Goal: Task Accomplishment & Management: Complete application form

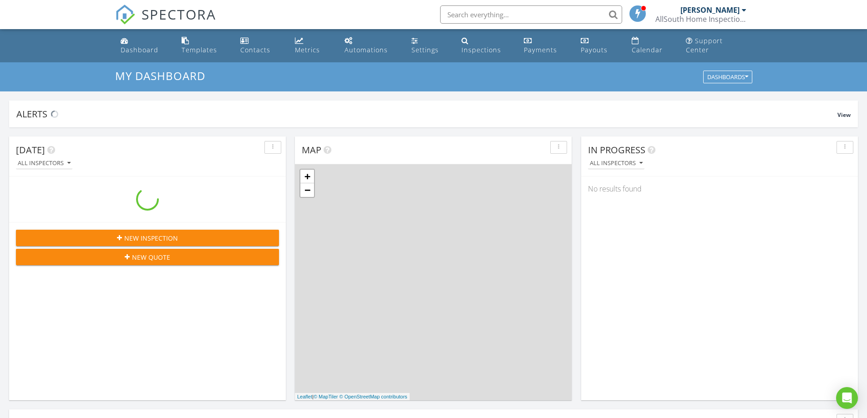
scroll to position [843, 881]
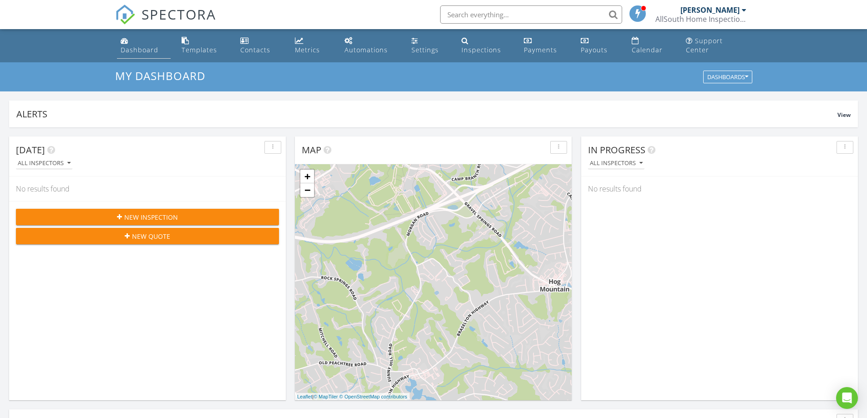
click at [146, 52] on div "Dashboard" at bounding box center [140, 50] width 38 height 9
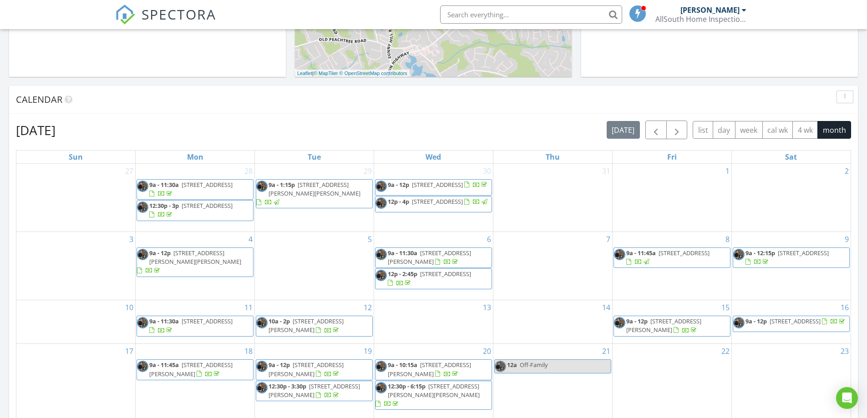
scroll to position [319, 0]
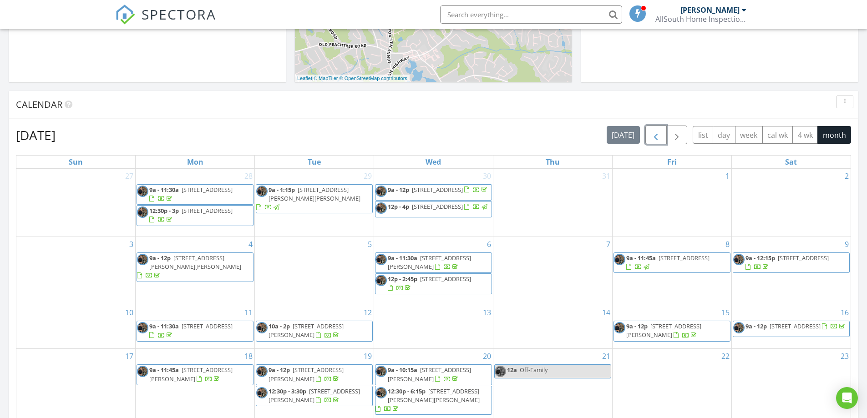
click at [652, 134] on span "button" at bounding box center [655, 135] width 11 height 11
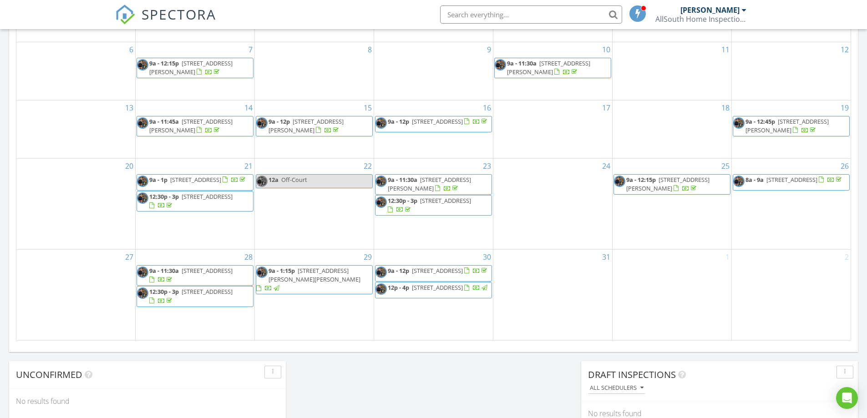
scroll to position [410, 0]
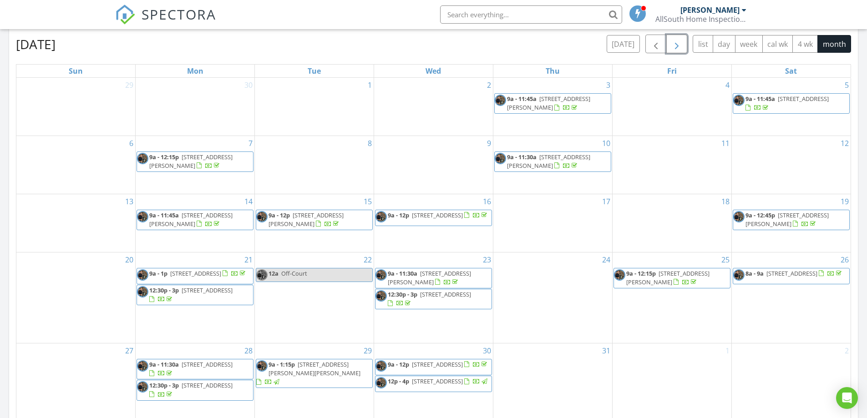
click at [679, 50] on span "button" at bounding box center [676, 44] width 11 height 11
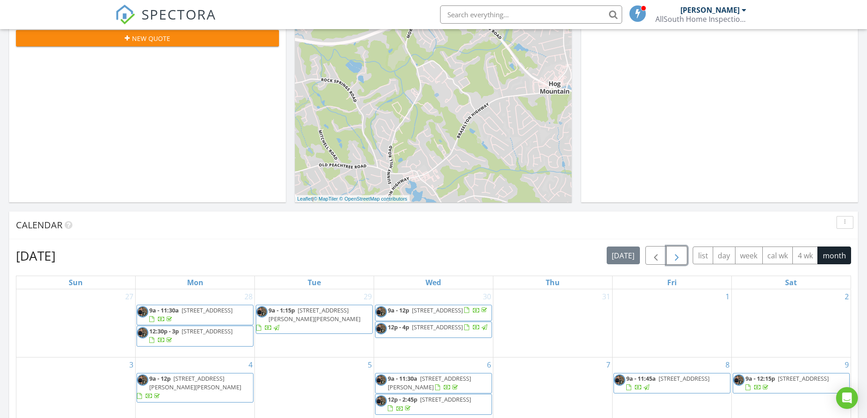
scroll to position [137, 0]
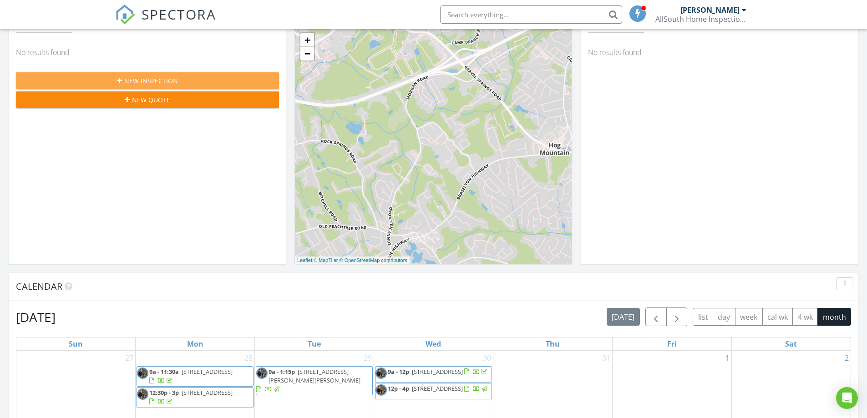
click at [223, 82] on div "New Inspection" at bounding box center [147, 81] width 249 height 10
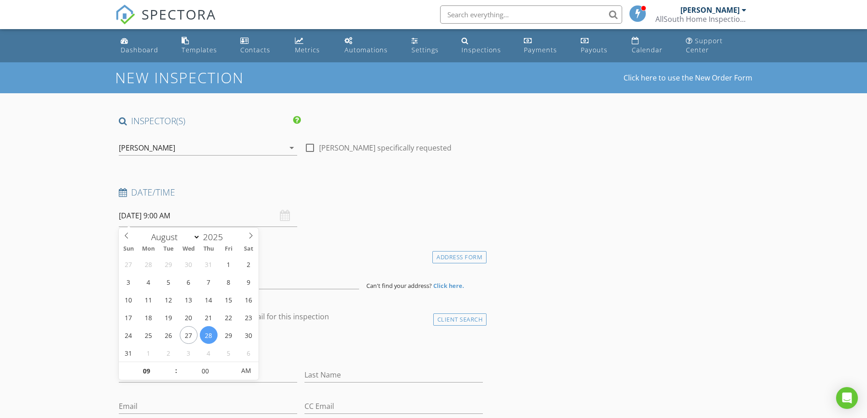
click at [222, 218] on input "08/28/2025 9:00 AM" at bounding box center [208, 216] width 178 height 22
select select "8"
type input "[DATE] 9:00 AM"
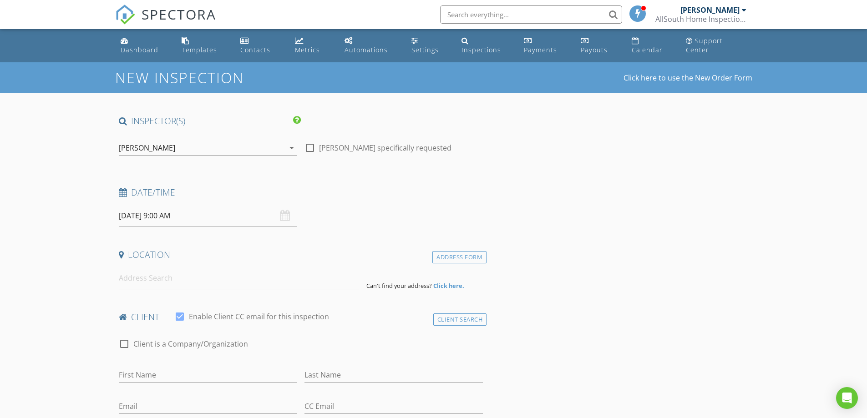
click at [328, 258] on h4 "Location" at bounding box center [301, 255] width 365 height 12
click at [235, 283] on input at bounding box center [239, 278] width 240 height 22
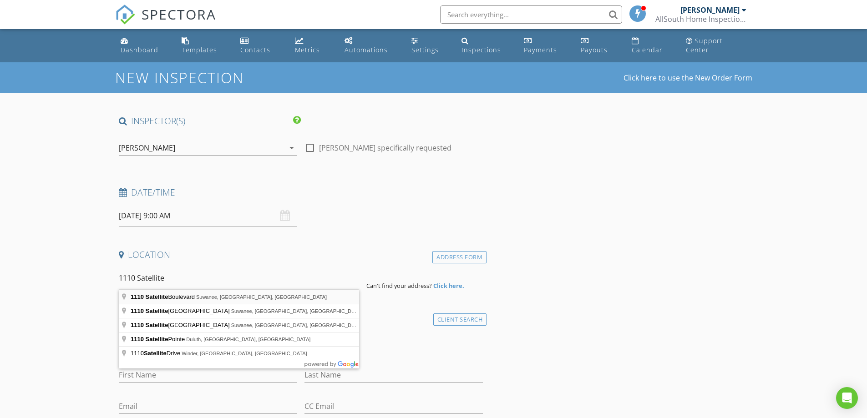
type input "1110 Satellite Boulevard, Suwanee, GA, USA"
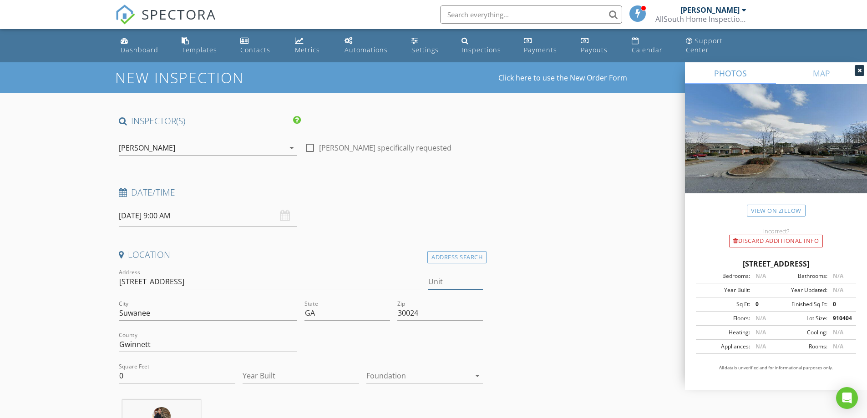
click at [445, 282] on input "Unit" at bounding box center [455, 281] width 55 height 15
type input "Suite"
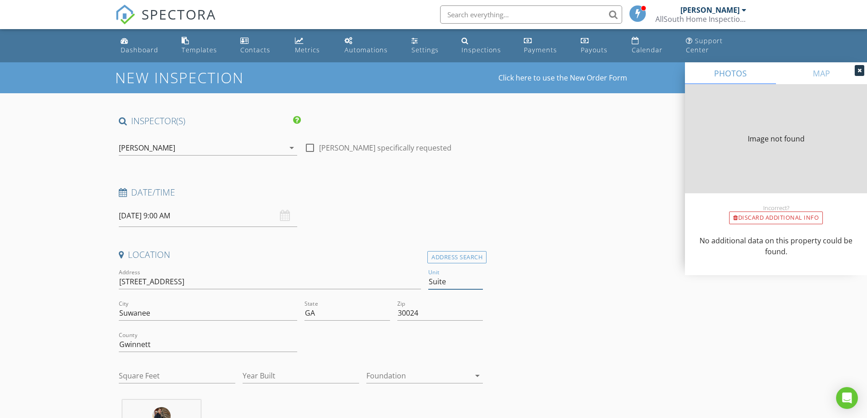
type input "0"
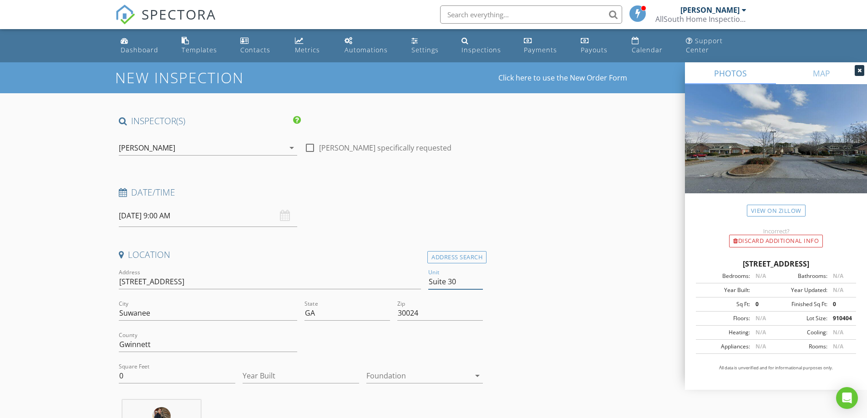
type input "Suite 304"
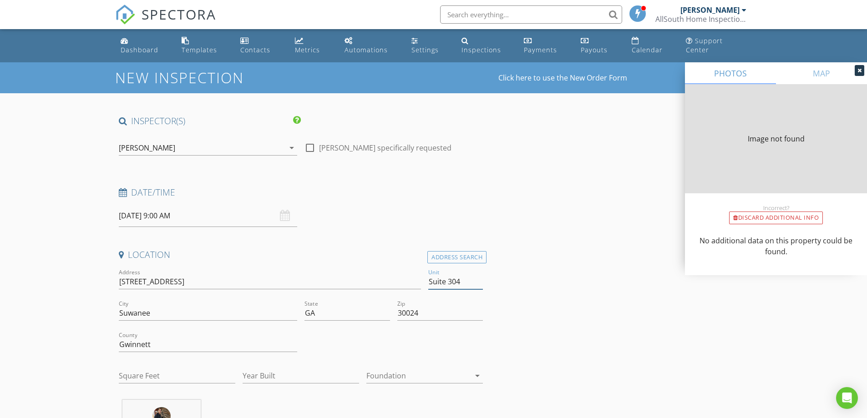
type input "1176"
type input "2007"
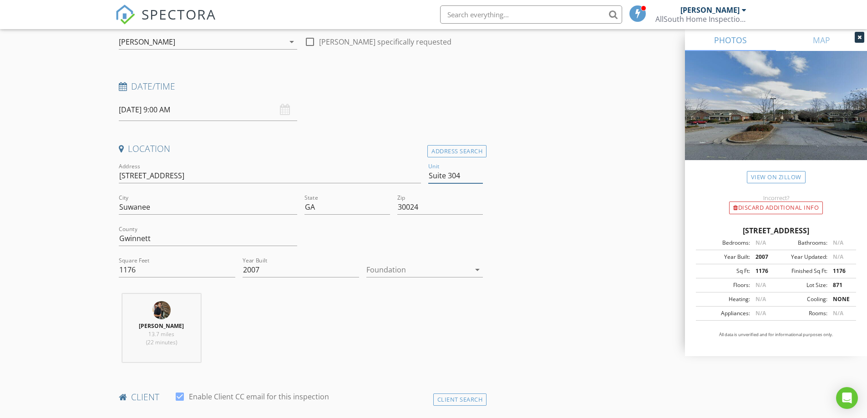
scroll to position [137, 0]
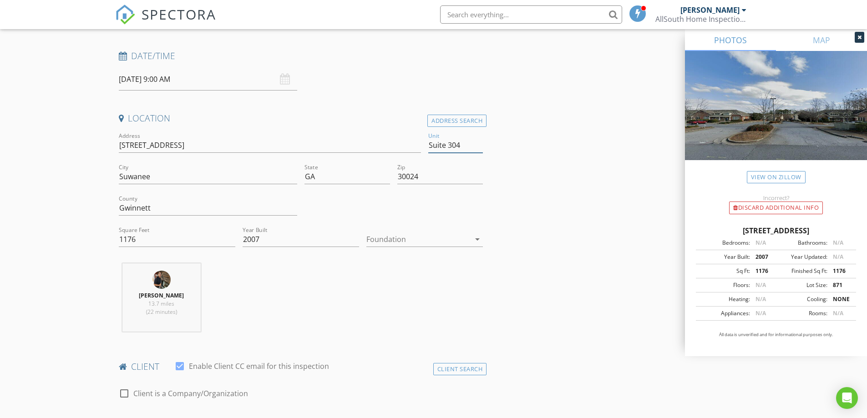
type input "Suite 304"
click at [394, 239] on div at bounding box center [418, 239] width 104 height 15
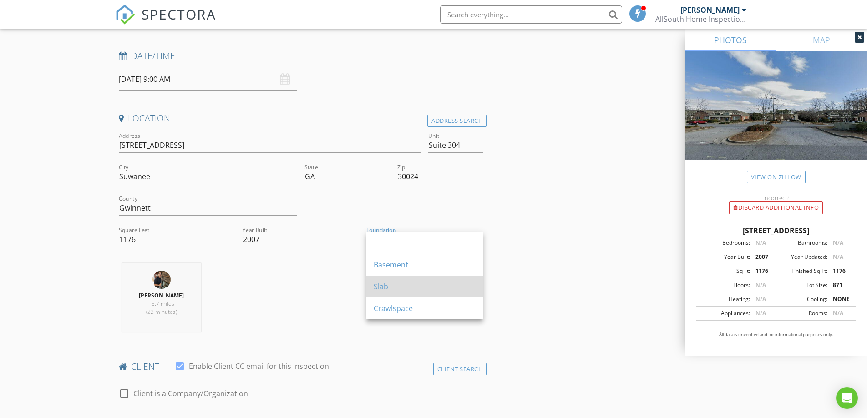
click at [392, 285] on div "Slab" at bounding box center [425, 286] width 102 height 11
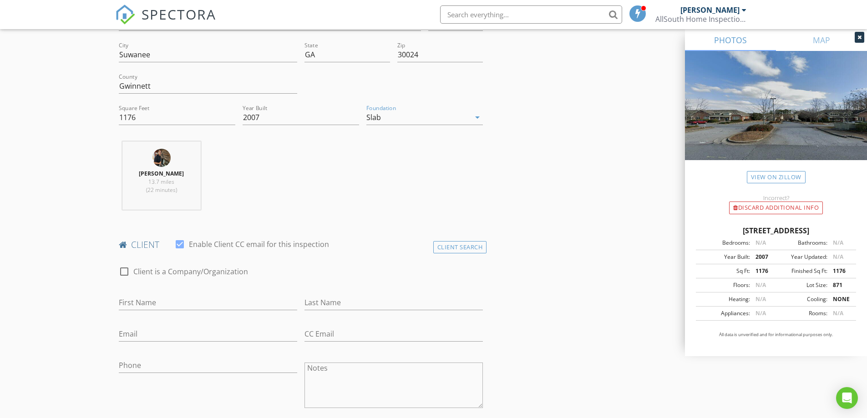
scroll to position [273, 0]
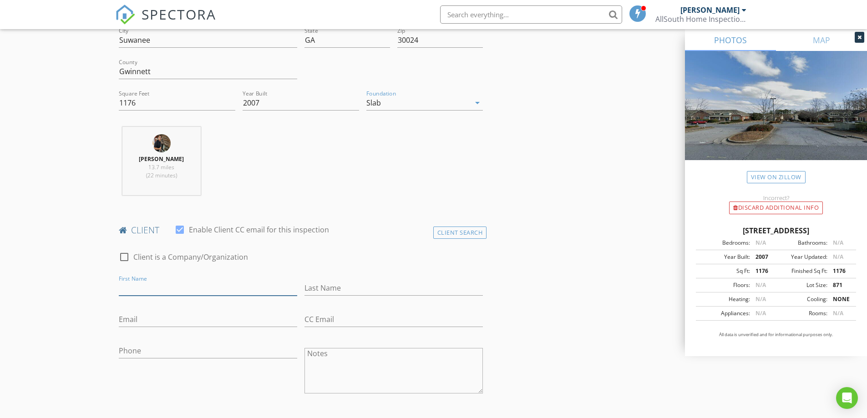
click at [259, 290] on input "First Name" at bounding box center [208, 288] width 178 height 15
click at [125, 257] on div at bounding box center [124, 256] width 15 height 15
checkbox input "true"
click at [181, 294] on input "Enable Client CC email for this inspection" at bounding box center [301, 288] width 365 height 15
type input "KS Tax & Accounting Services, LLC"
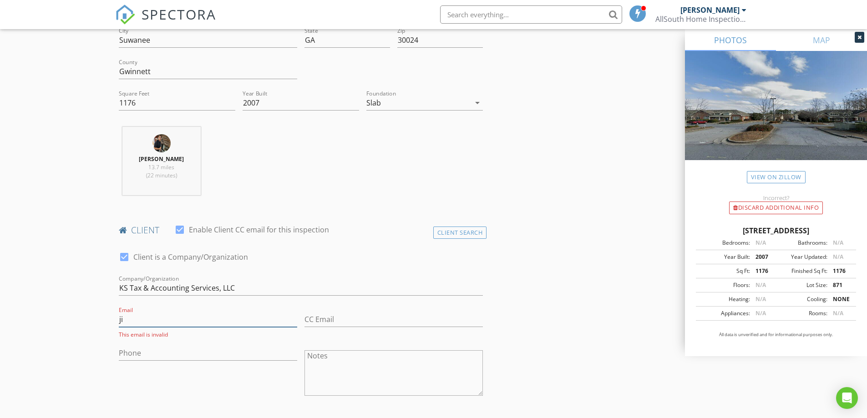
type input "j"
type input "jinkimcpa@gmail.com"
type input "678-634-4682"
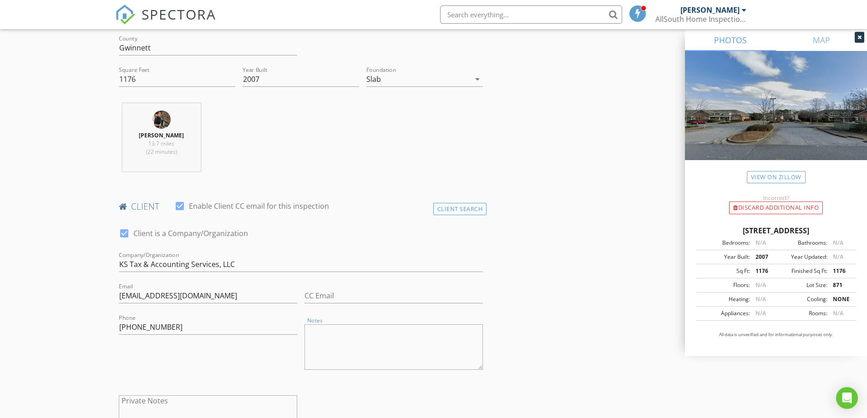
scroll to position [364, 0]
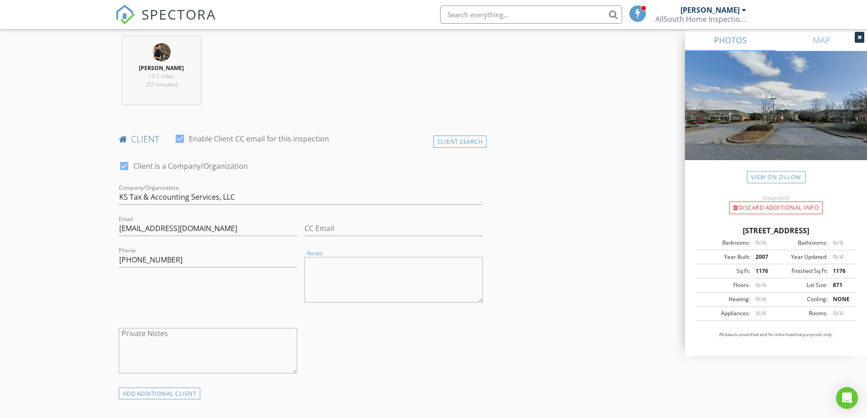
click at [335, 266] on textarea "Notes" at bounding box center [394, 280] width 178 height 46
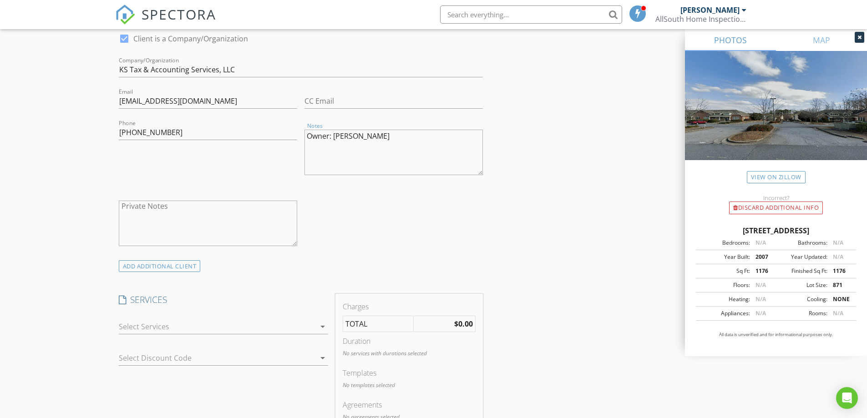
scroll to position [501, 0]
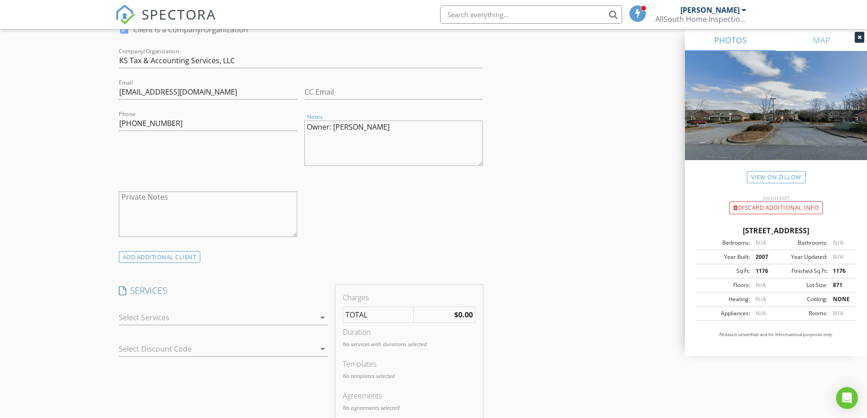
type textarea "Owner: Jin B Kim"
click at [322, 316] on icon "arrow_drop_down" at bounding box center [322, 317] width 11 height 11
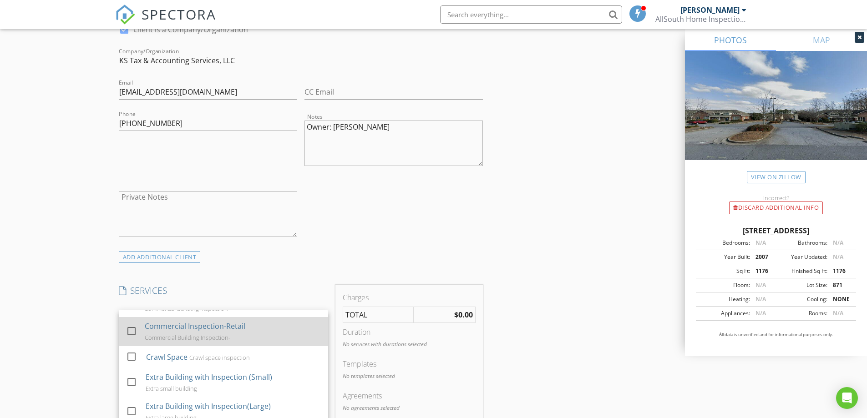
scroll to position [273, 0]
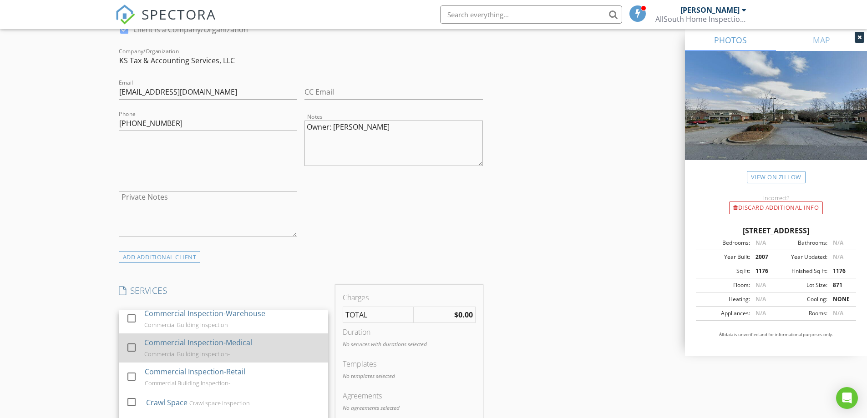
click at [136, 348] on div at bounding box center [131, 347] width 15 height 15
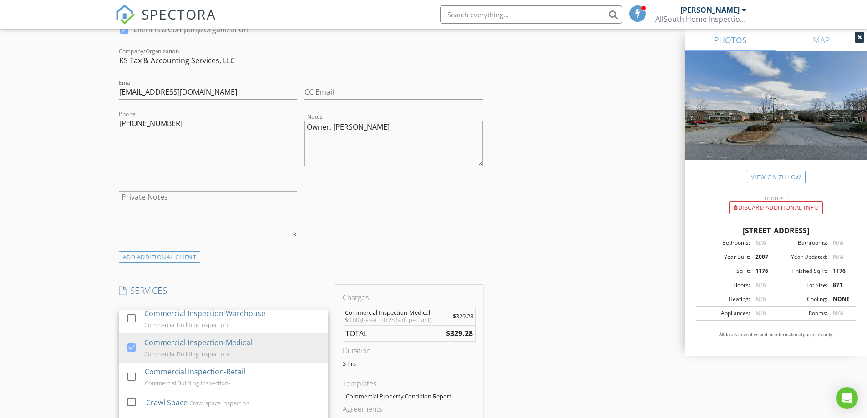
scroll to position [546, 0]
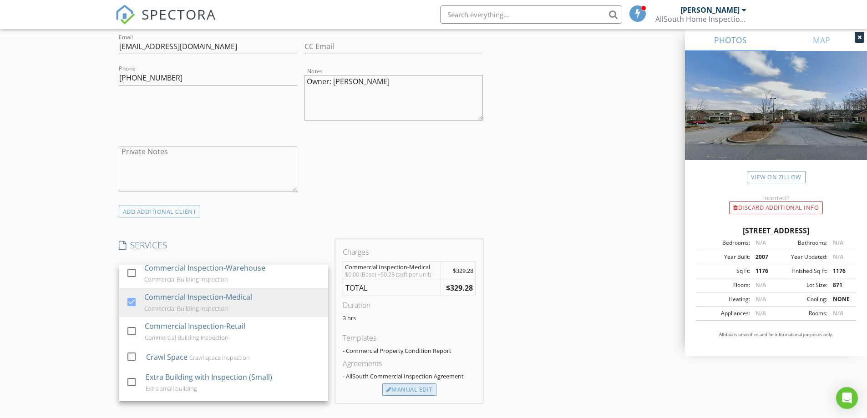
click at [412, 390] on div "Manual Edit" at bounding box center [409, 390] width 54 height 13
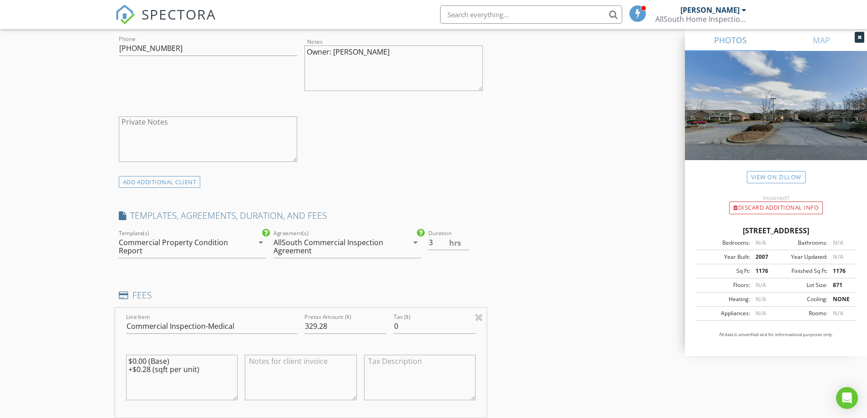
scroll to position [592, 0]
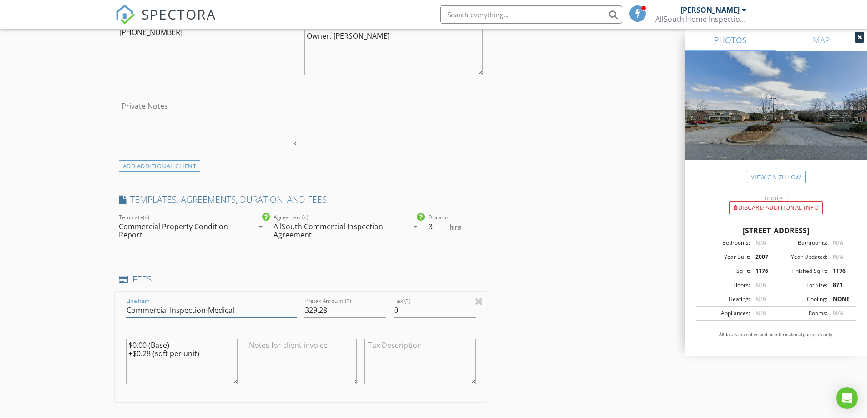
click at [252, 310] on input "Commercial Inspection-Medical" at bounding box center [211, 310] width 171 height 15
type input "Commercial Inspection-Office"
type input "425.00"
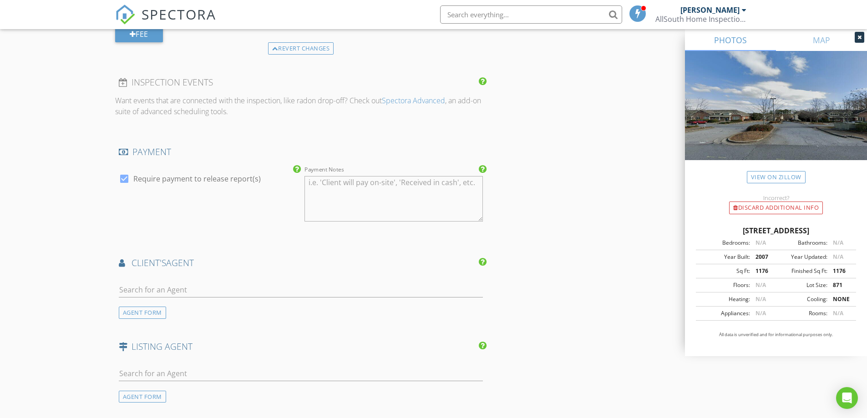
scroll to position [1001, 0]
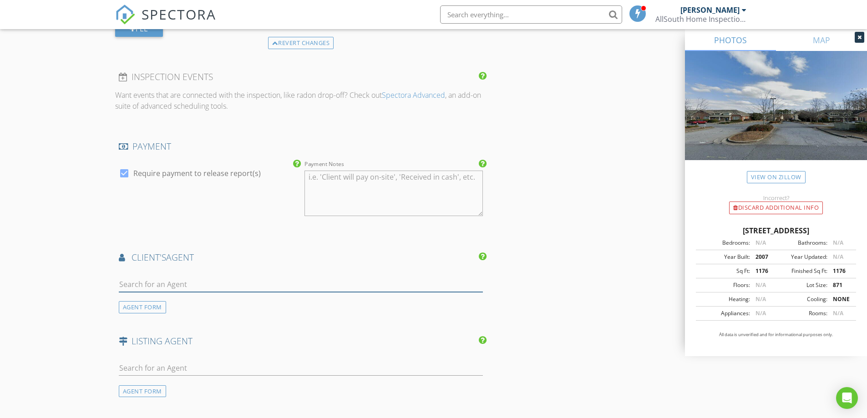
click at [171, 287] on input "text" at bounding box center [301, 284] width 365 height 15
type input "gina"
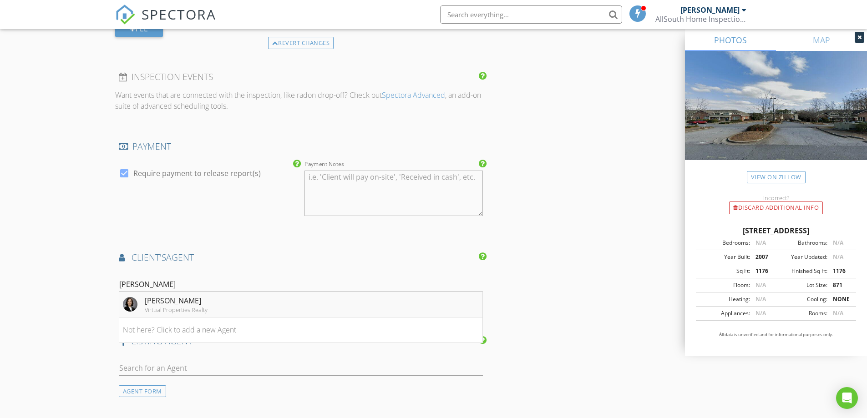
click at [189, 306] on div "Virtual Properties Realty" at bounding box center [176, 309] width 63 height 7
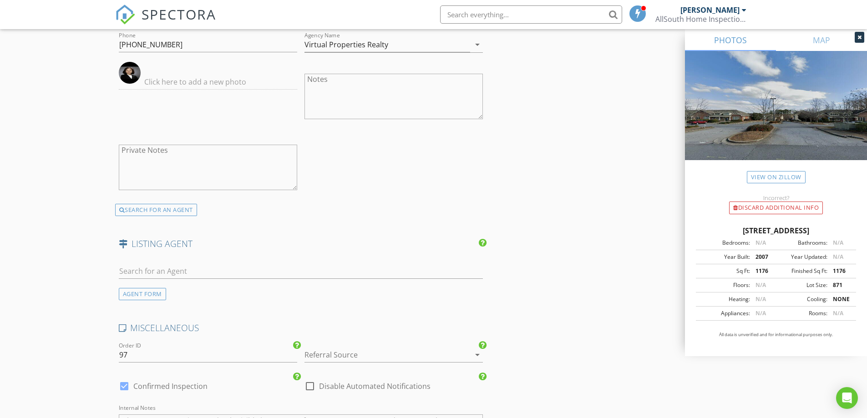
scroll to position [1320, 0]
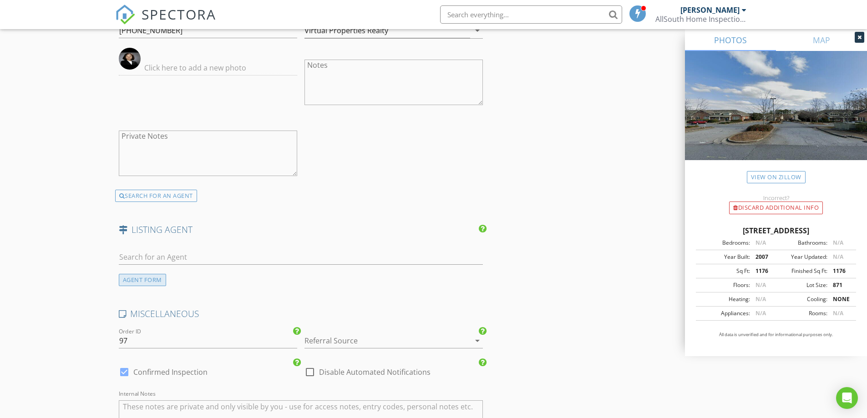
click at [152, 283] on div "AGENT FORM" at bounding box center [142, 280] width 47 height 12
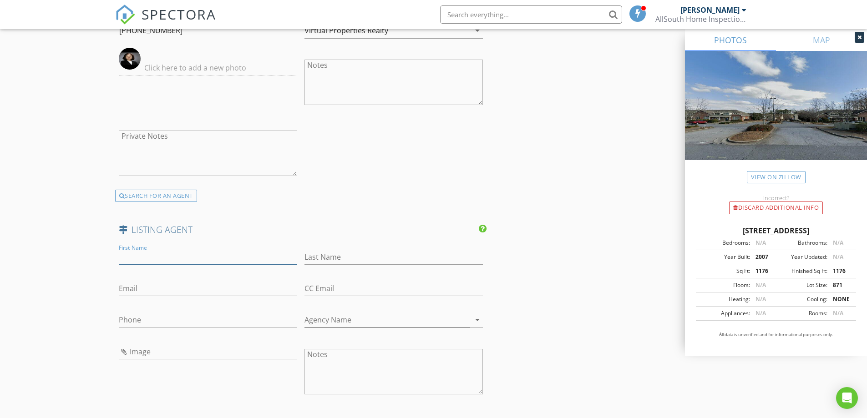
click at [183, 254] on input "First Name" at bounding box center [208, 257] width 178 height 15
type input "Alan"
type input "Callioni"
type input "alan@drpbrokers.com"
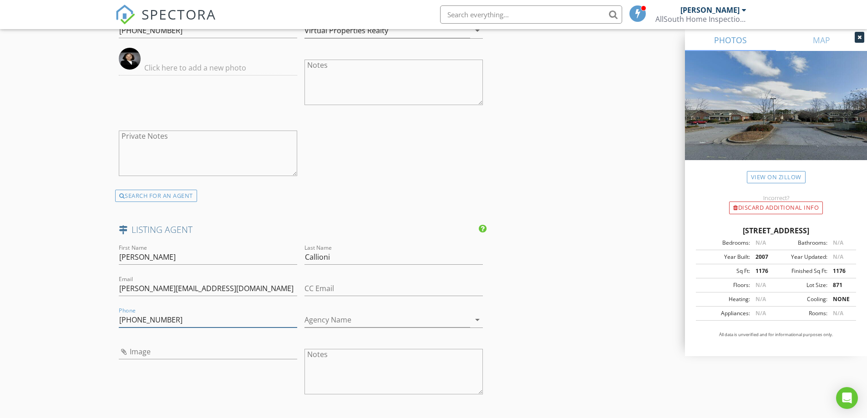
type input "770-990-7277"
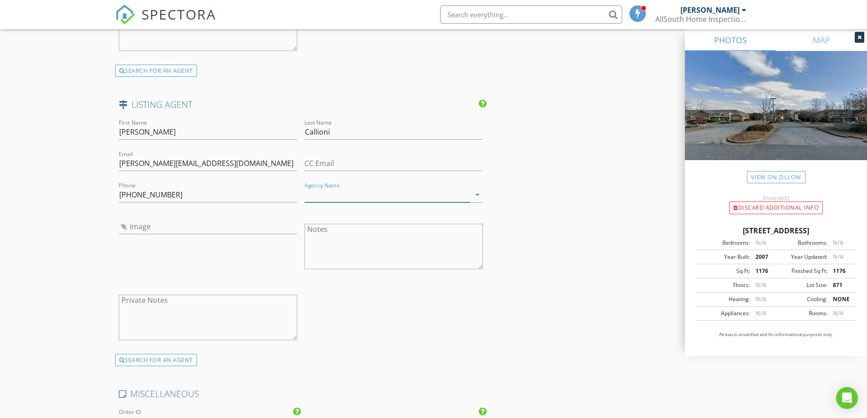
scroll to position [1457, 0]
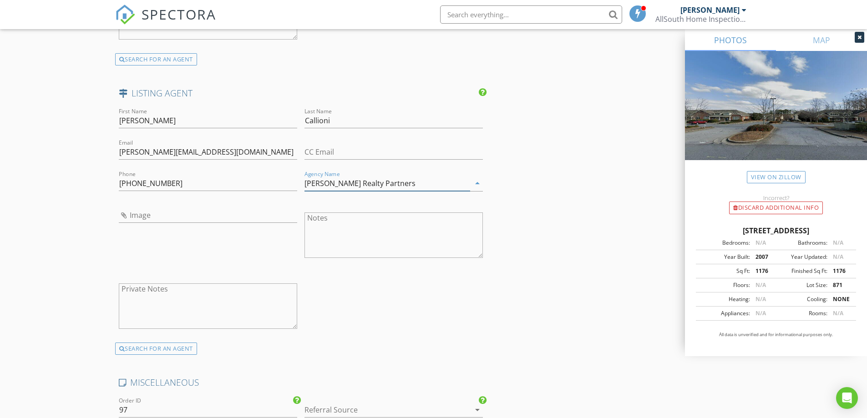
type input "David Realty Partners"
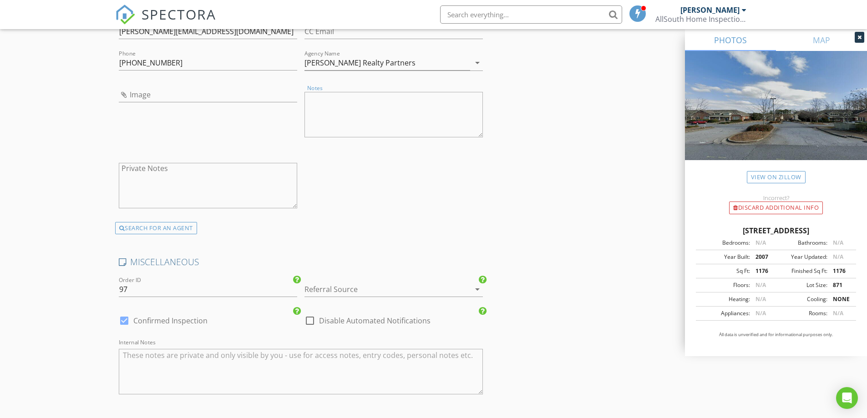
scroll to position [1593, 0]
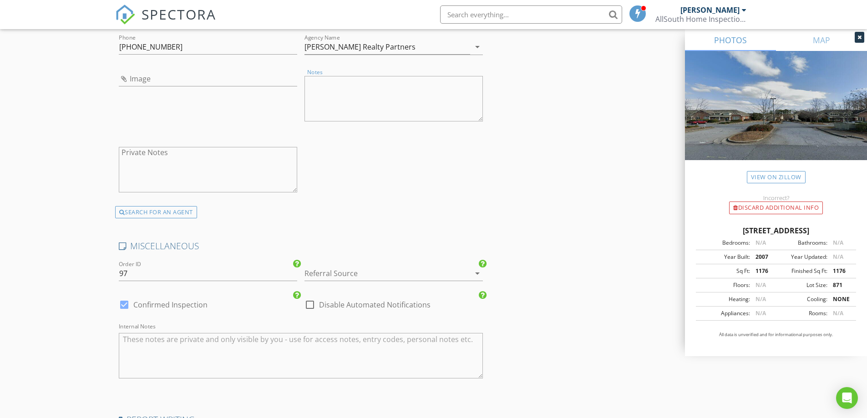
click at [337, 275] on div at bounding box center [381, 273] width 153 height 15
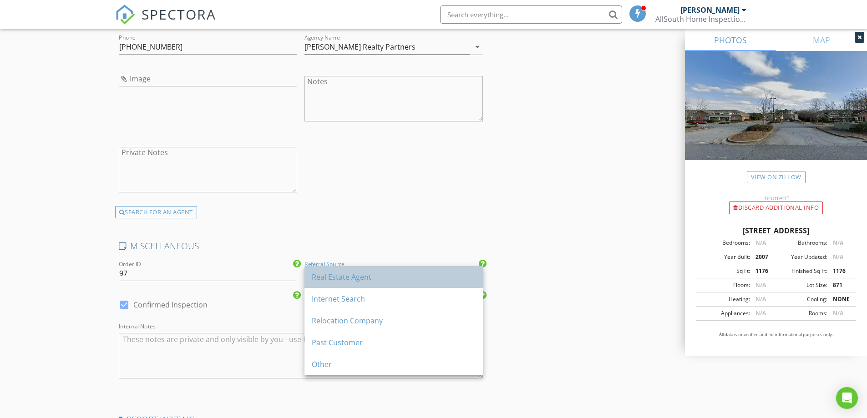
click at [338, 276] on div "Real Estate Agent" at bounding box center [394, 277] width 164 height 11
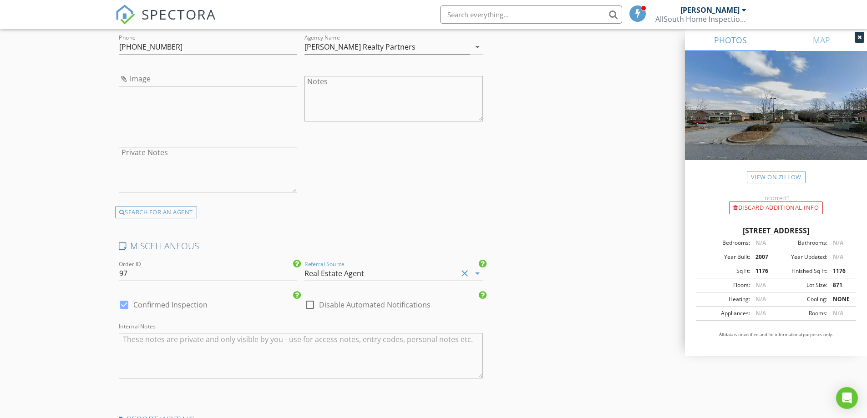
click at [427, 246] on h4 "MISCELLANEOUS" at bounding box center [301, 246] width 365 height 12
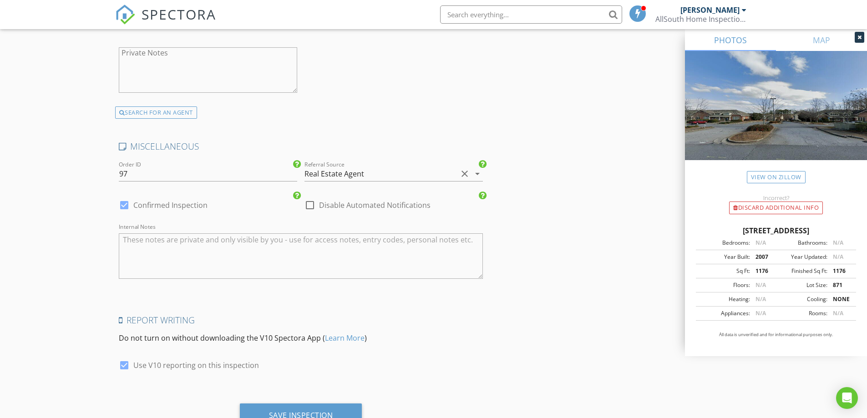
scroll to position [1731, 0]
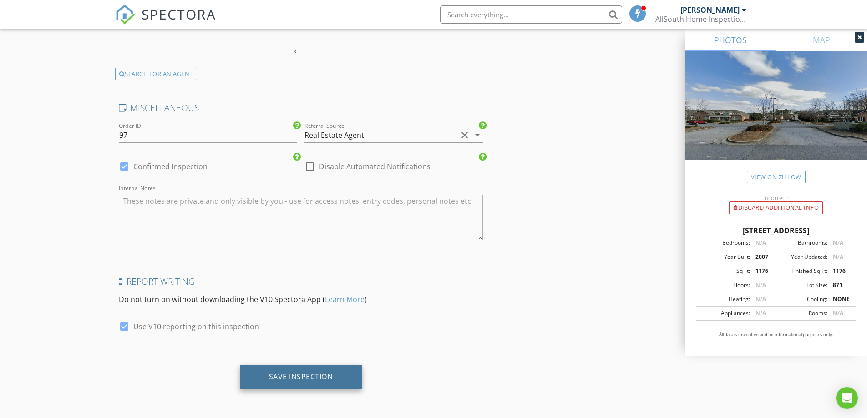
click at [316, 380] on div "Save Inspection" at bounding box center [301, 376] width 64 height 9
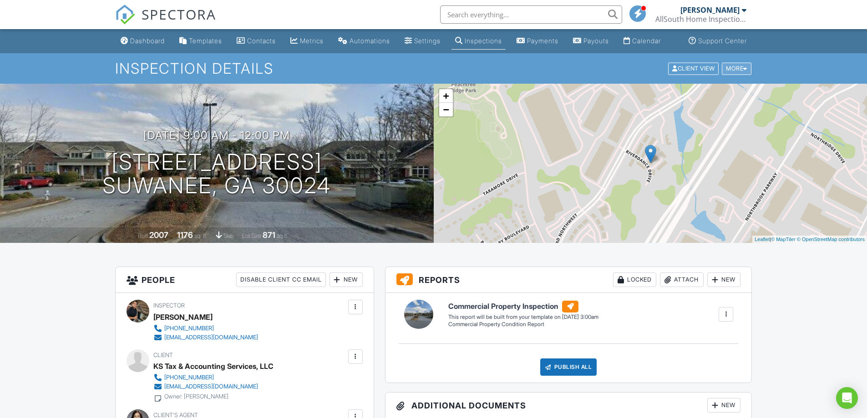
click at [737, 75] on div "More" at bounding box center [737, 68] width 30 height 12
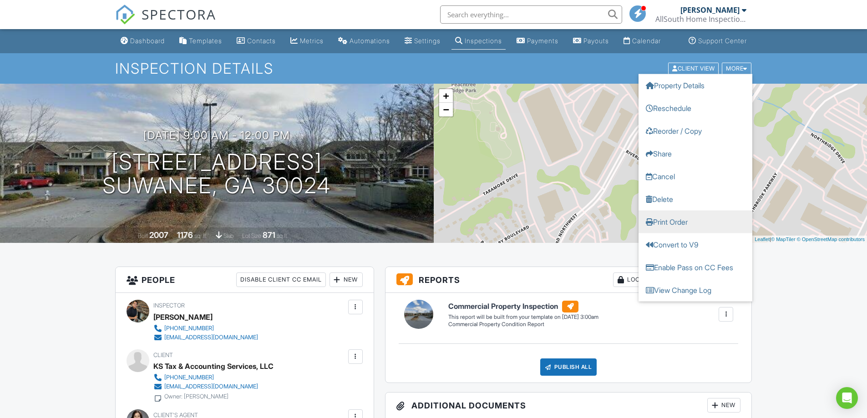
click at [700, 227] on link "Print Order" at bounding box center [696, 221] width 114 height 23
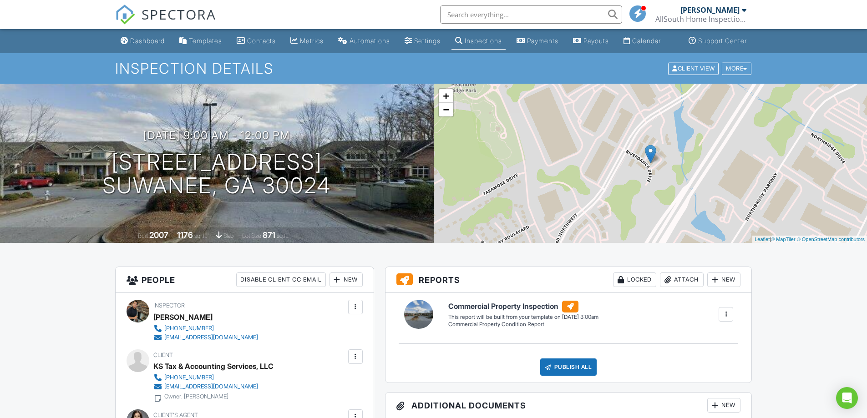
scroll to position [46, 0]
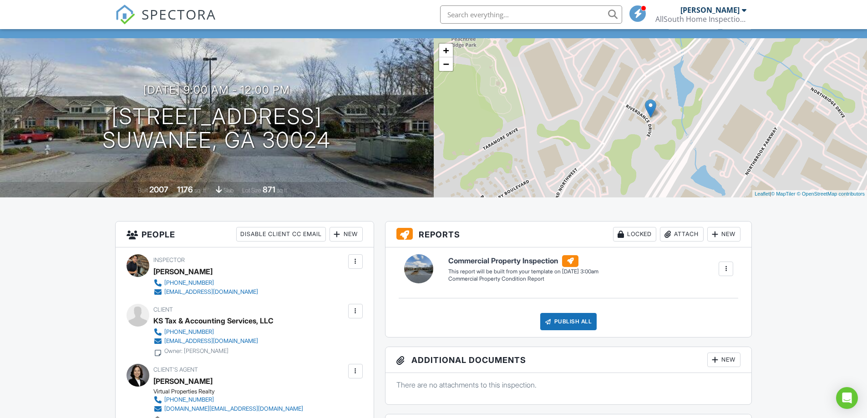
click at [673, 159] on div "+ − Leaflet | © MapTiler © OpenStreetMap contributors" at bounding box center [651, 117] width 434 height 159
click at [449, 71] on link "−" at bounding box center [446, 64] width 14 height 14
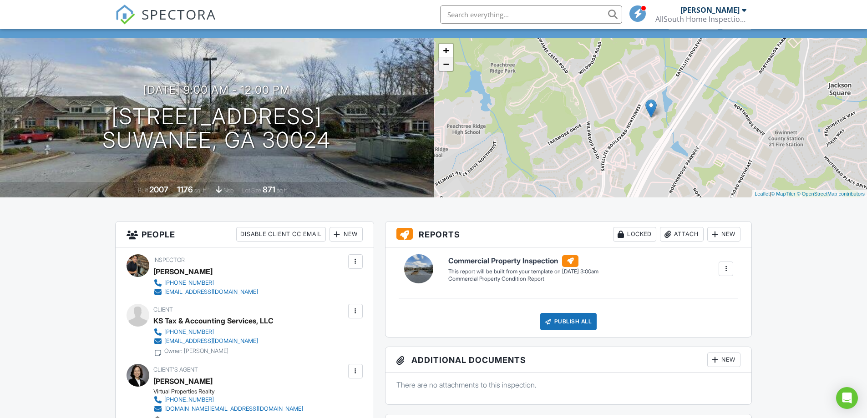
click at [449, 71] on link "−" at bounding box center [446, 64] width 14 height 14
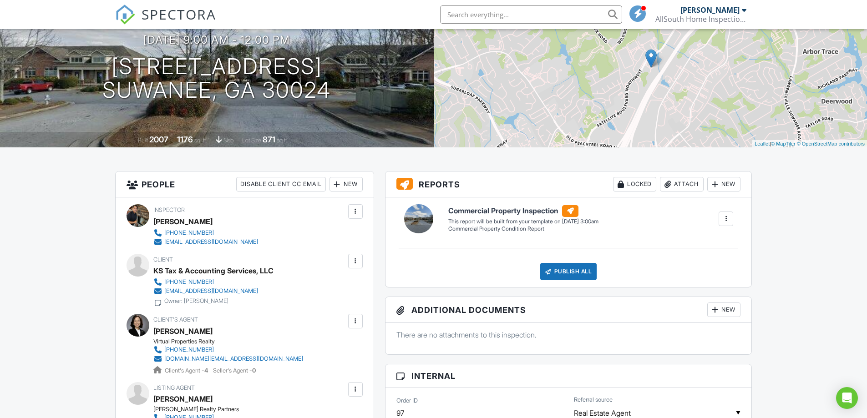
scroll to position [0, 0]
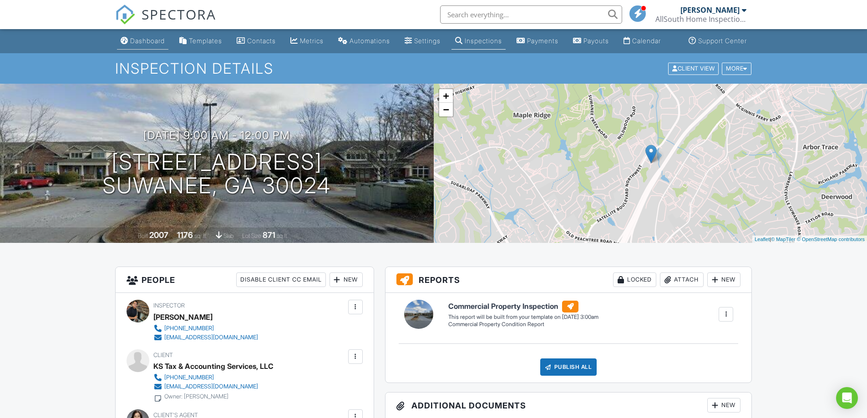
click at [138, 45] on div "Dashboard" at bounding box center [147, 41] width 35 height 8
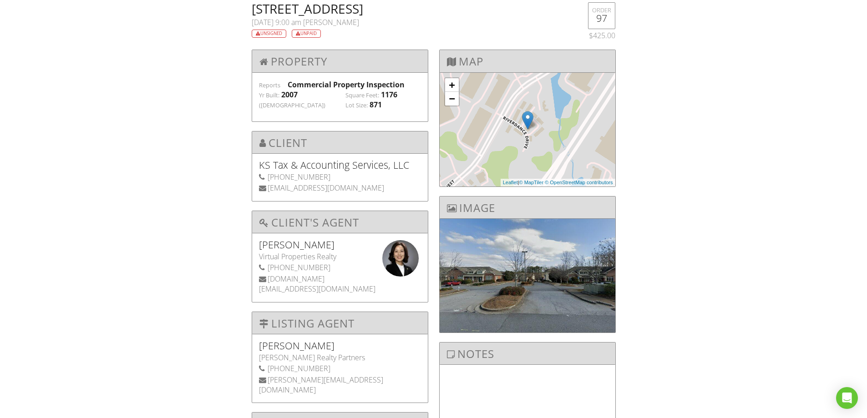
click at [567, 297] on div at bounding box center [528, 276] width 176 height 114
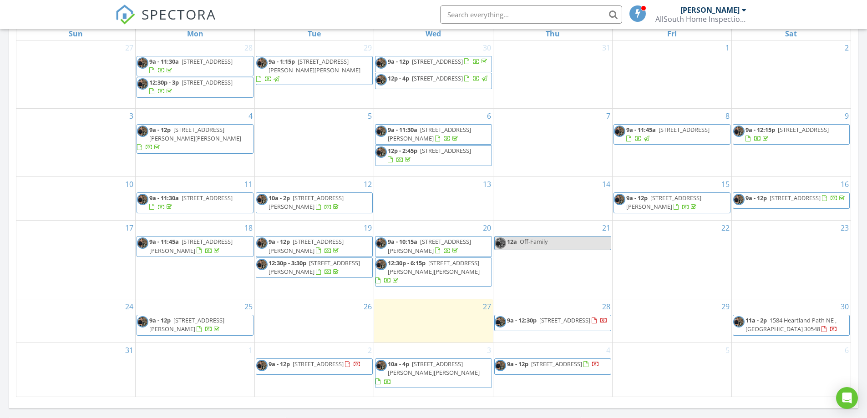
scroll to position [501, 0]
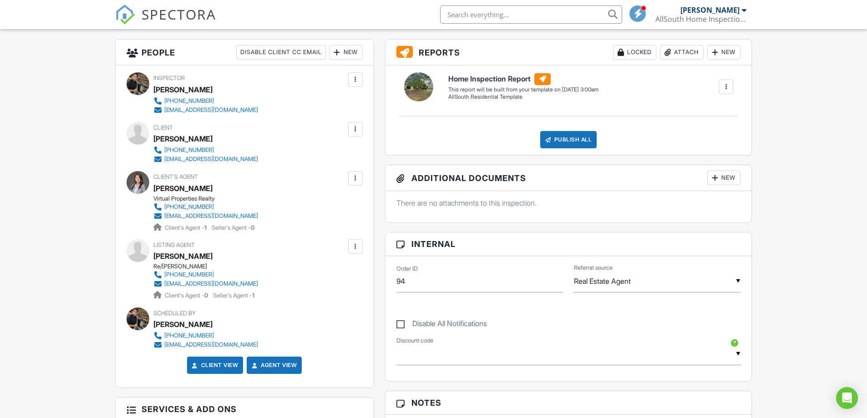
click at [354, 134] on div at bounding box center [355, 129] width 9 height 9
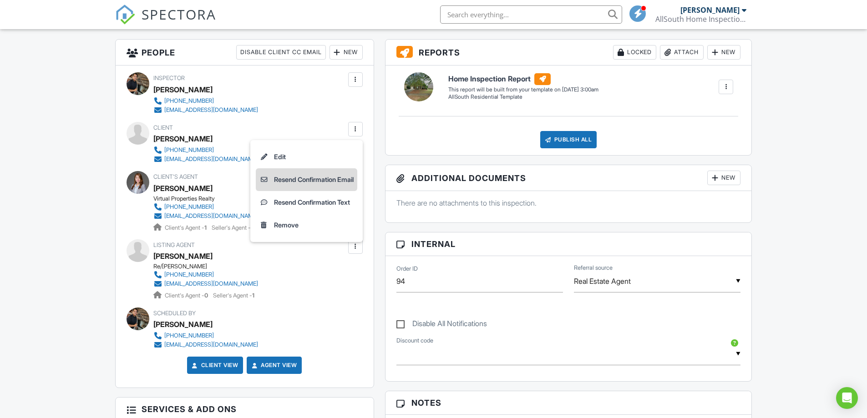
click at [339, 190] on li "Resend Confirmation Email" at bounding box center [307, 179] width 102 height 23
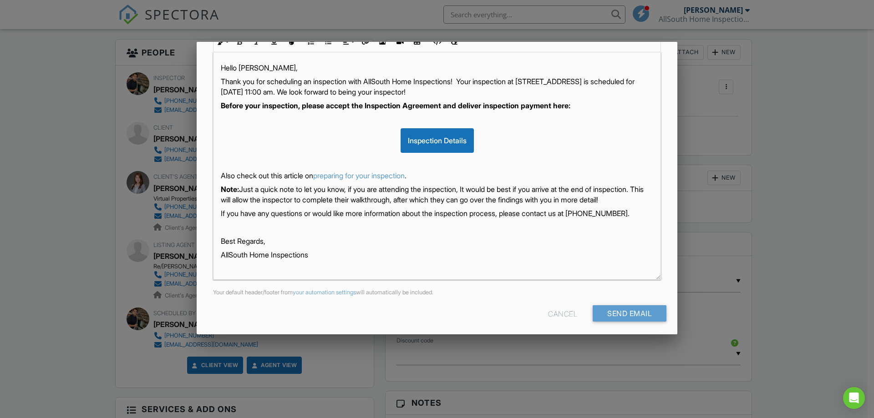
scroll to position [155, 0]
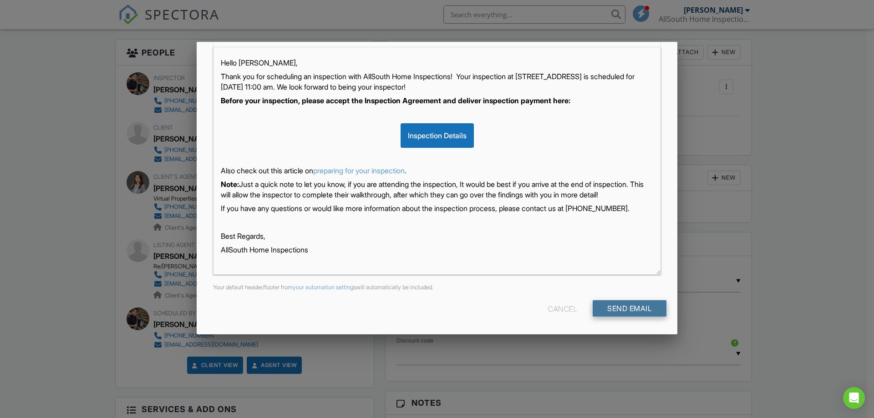
click at [634, 306] on input "Send Email" at bounding box center [630, 308] width 74 height 16
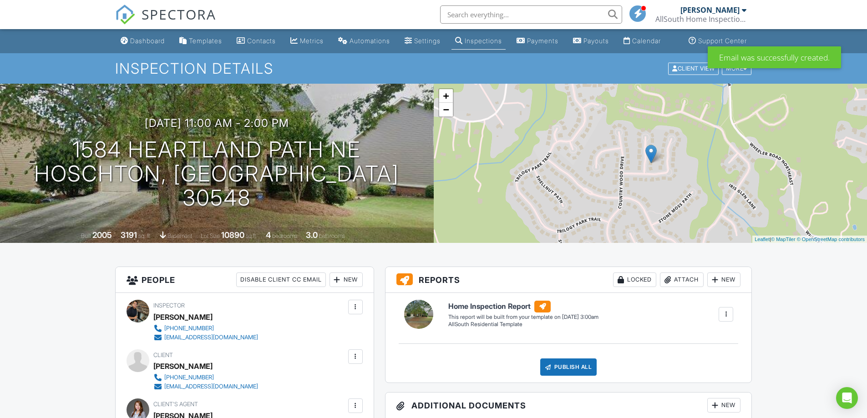
click at [144, 45] on div "Dashboard" at bounding box center [147, 41] width 35 height 8
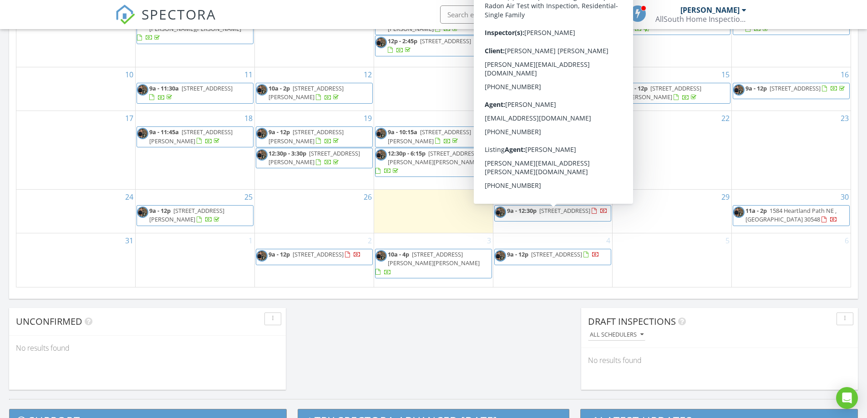
scroll to position [546, 0]
